Goal: Information Seeking & Learning: Learn about a topic

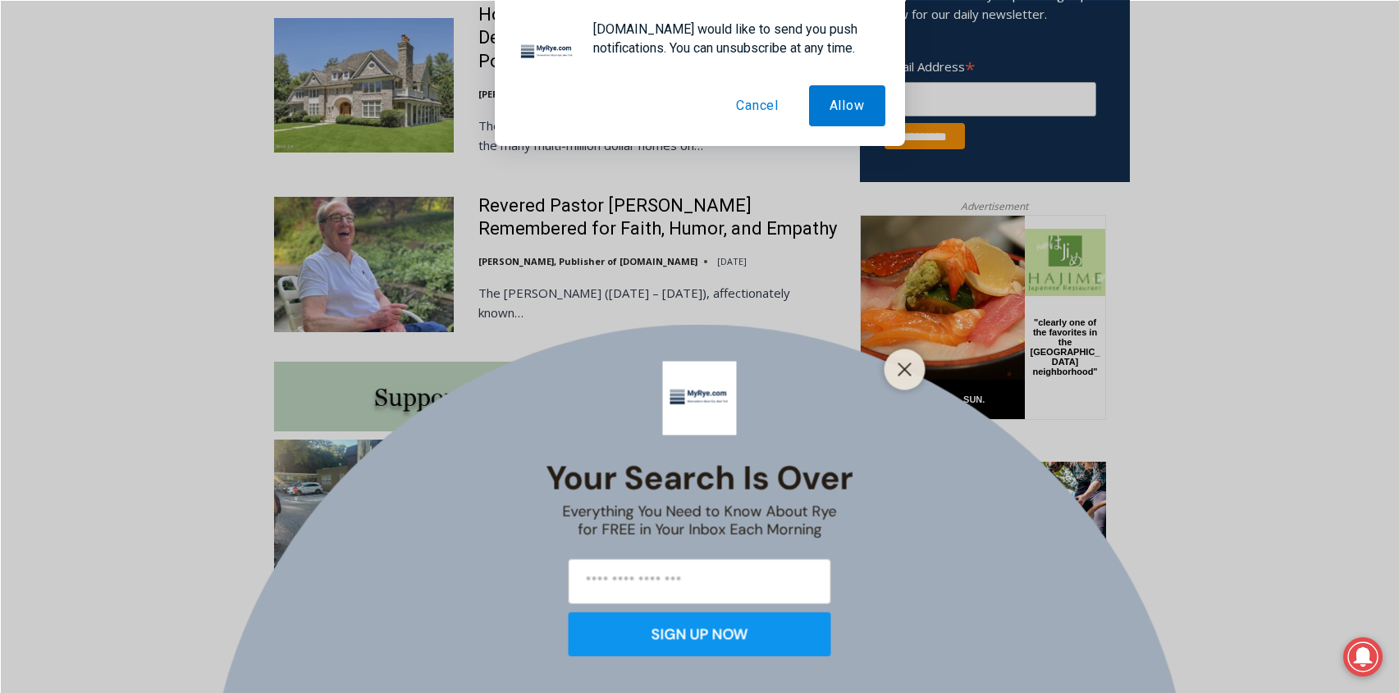
scroll to position [1200, 0]
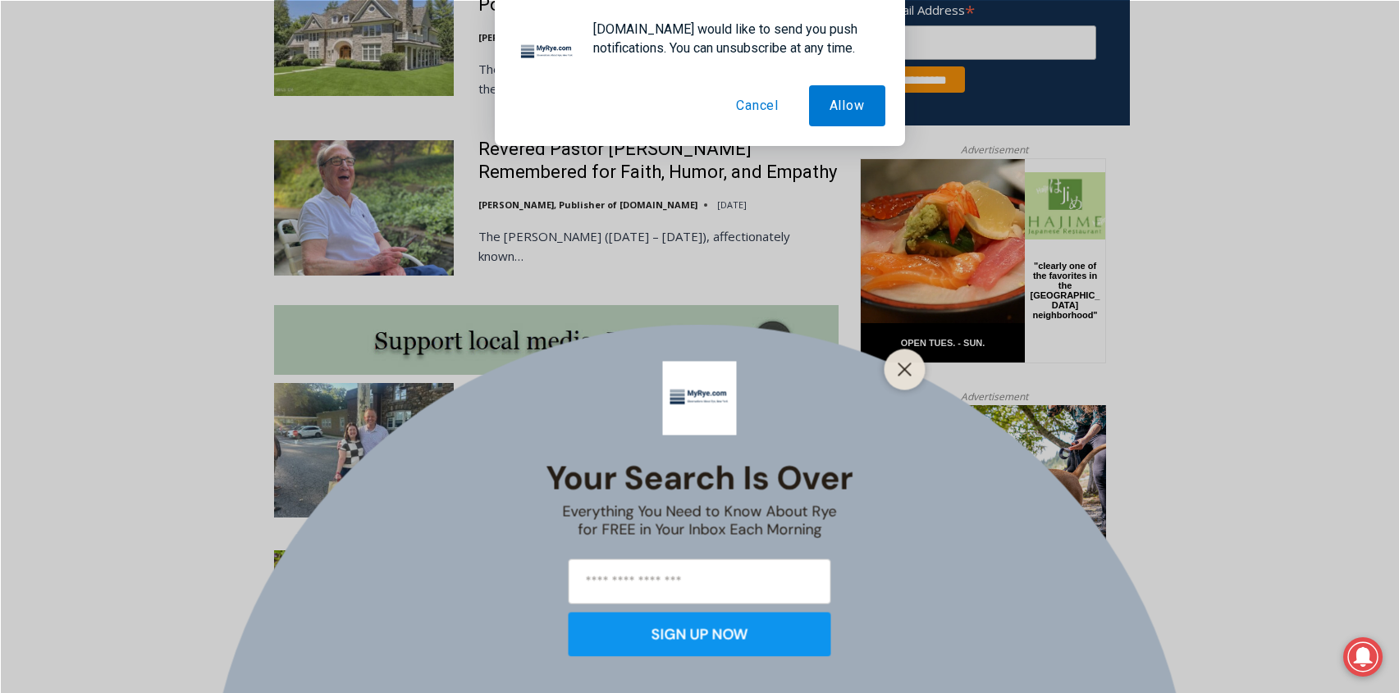
click at [918, 357] on div at bounding box center [904, 369] width 41 height 41
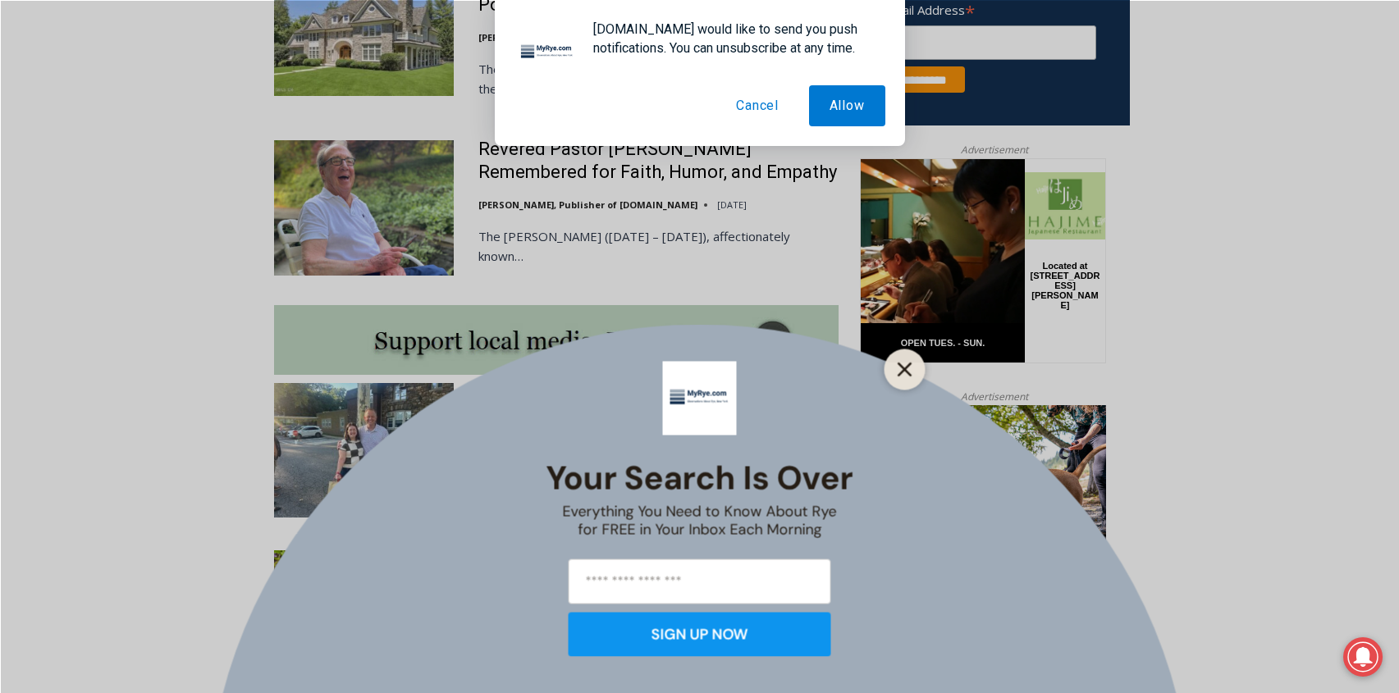
click at [897, 366] on icon "Close" at bounding box center [904, 369] width 15 height 15
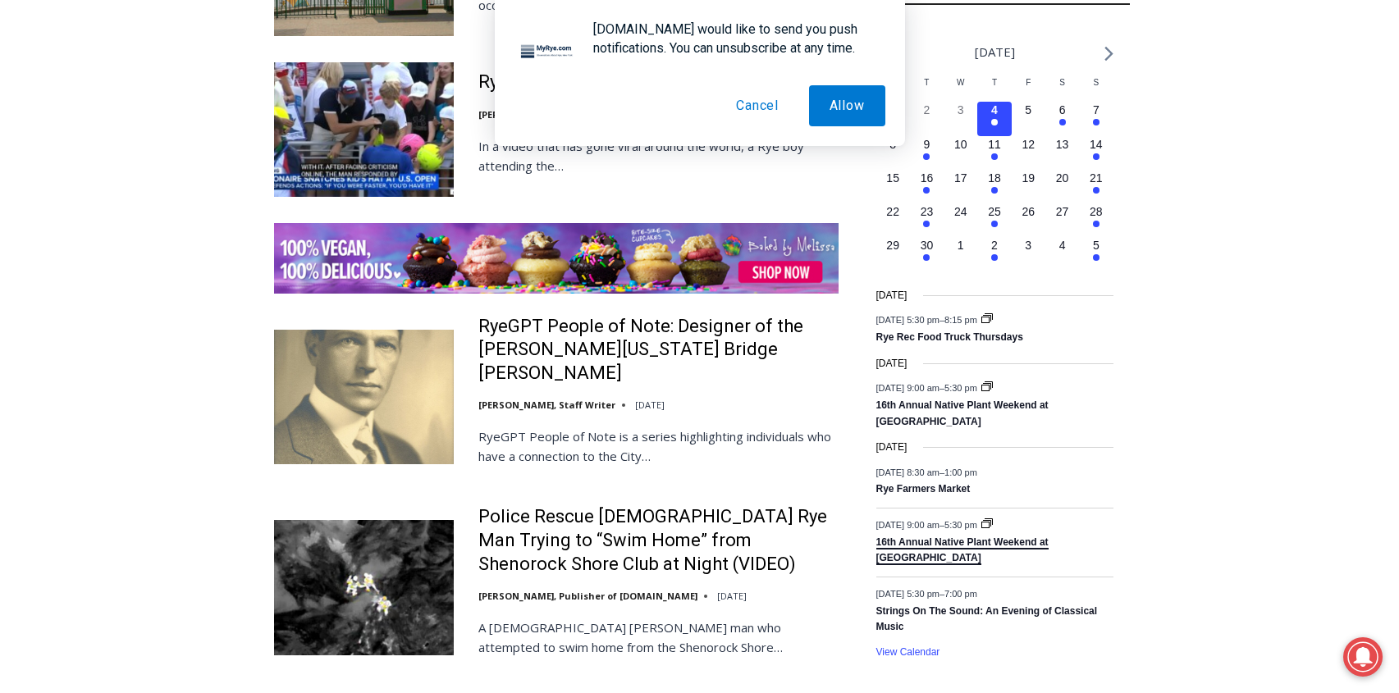
scroll to position [2385, 0]
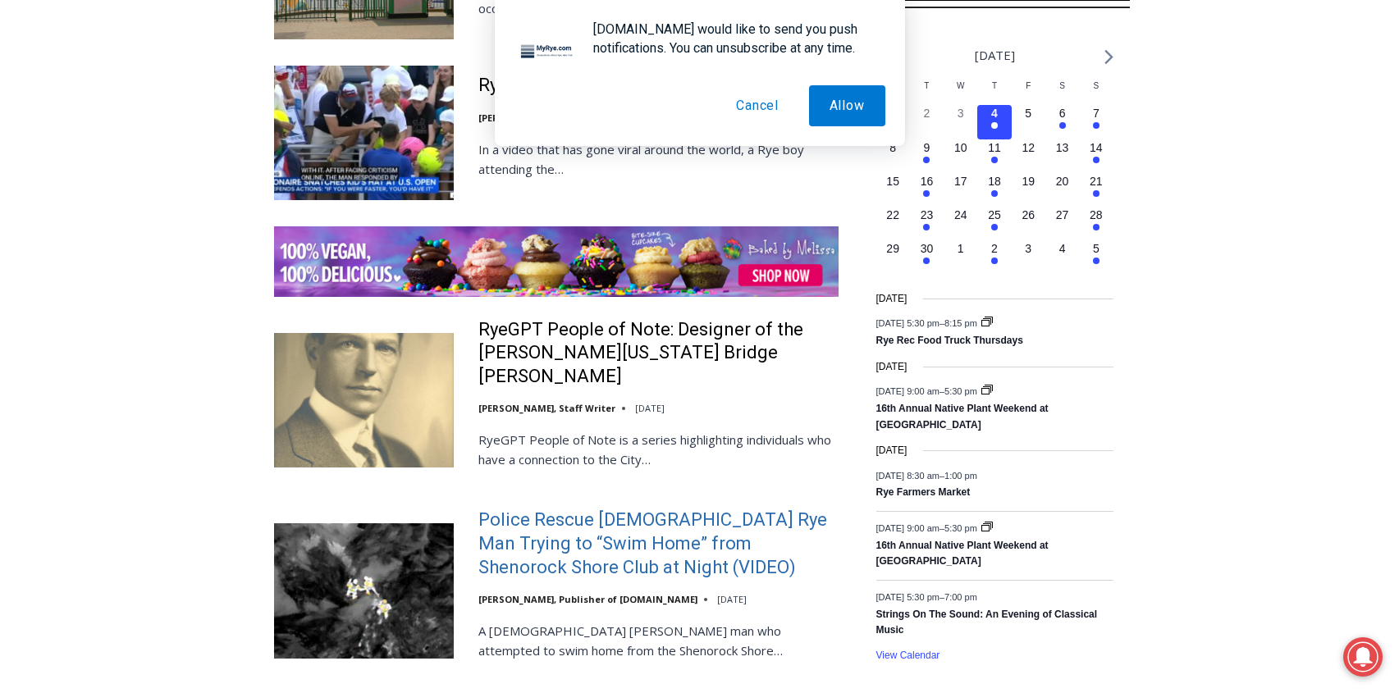
click at [591, 509] on link "Police Rescue [DEMOGRAPHIC_DATA] Rye Man Trying to “Swim Home” from Shenorock S…" at bounding box center [658, 544] width 360 height 71
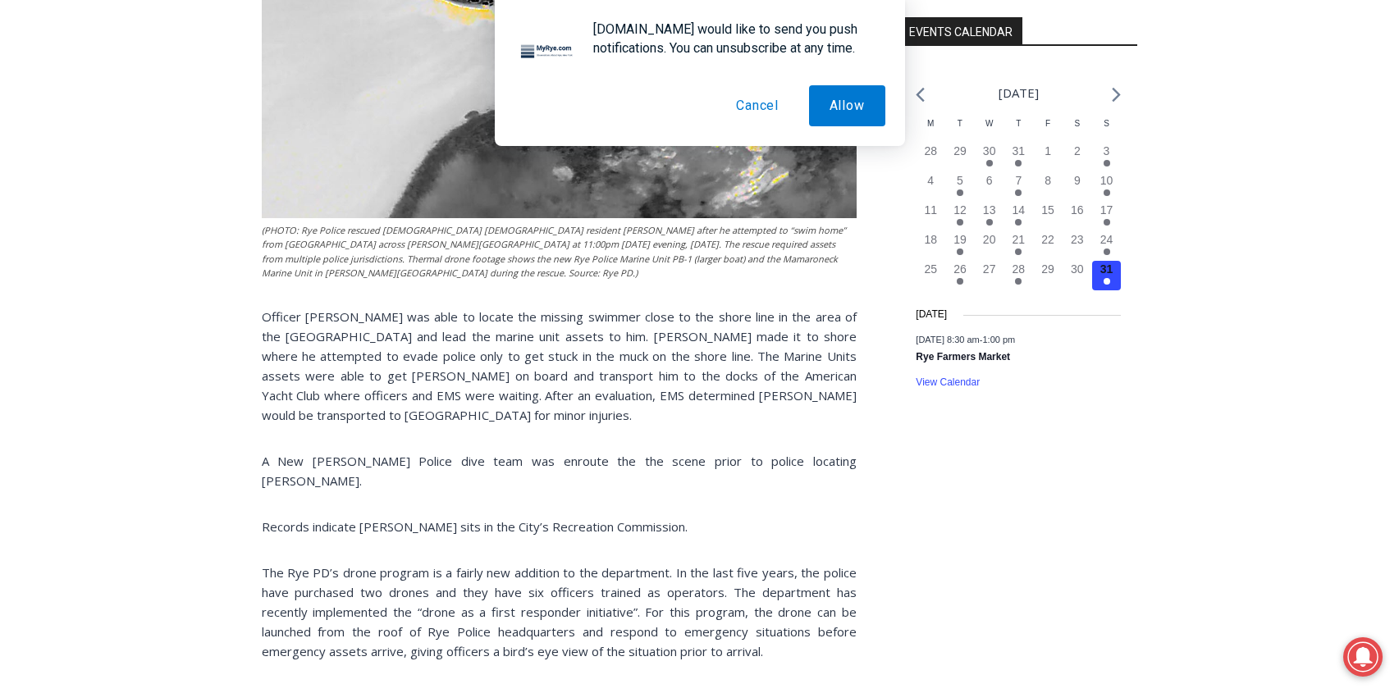
scroll to position [1820, 0]
